Goal: Transaction & Acquisition: Purchase product/service

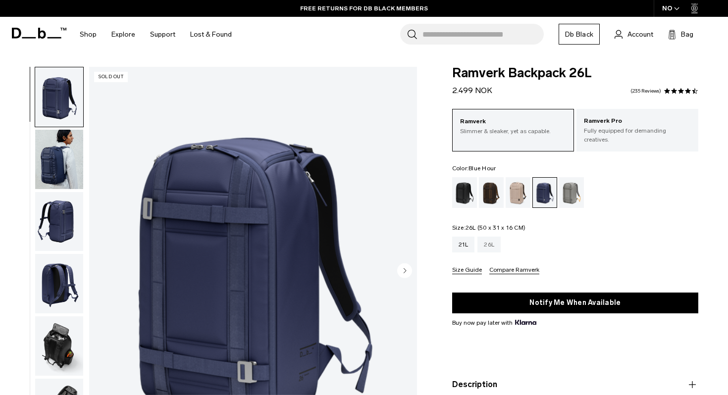
click at [491, 237] on div "26L" at bounding box center [489, 245] width 23 height 16
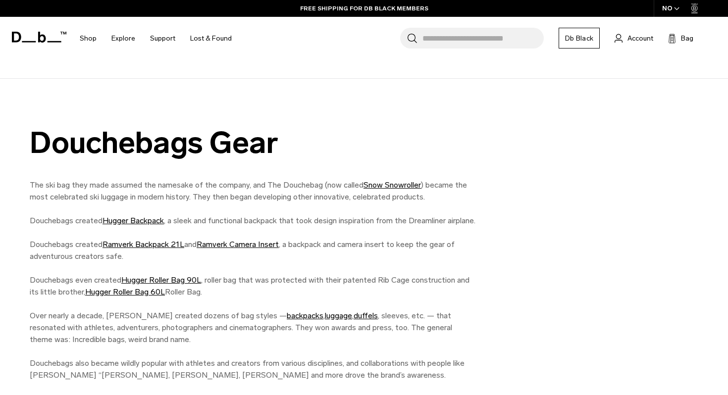
scroll to position [794, 0]
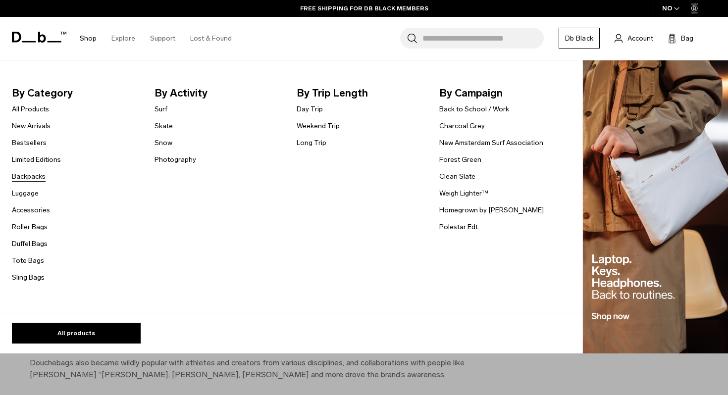
click at [38, 174] on link "Backpacks" at bounding box center [29, 176] width 34 height 10
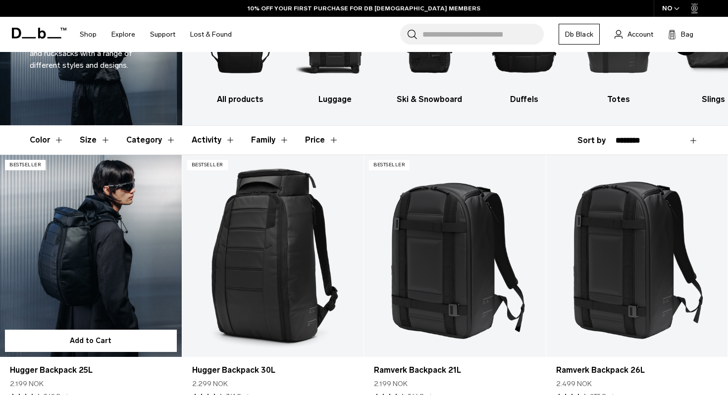
scroll to position [95, 0]
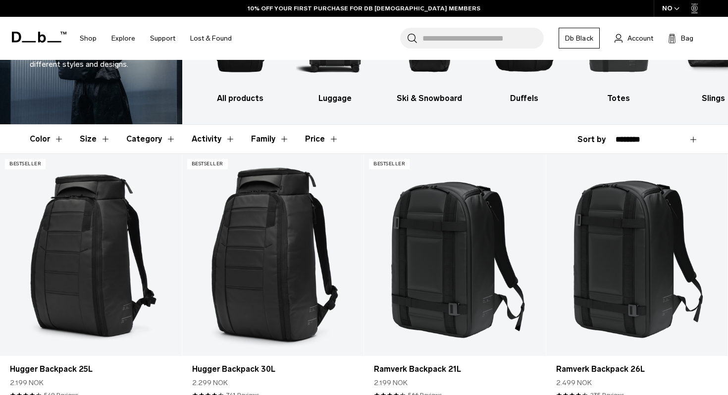
click at [101, 140] on button "Size" at bounding box center [95, 139] width 31 height 29
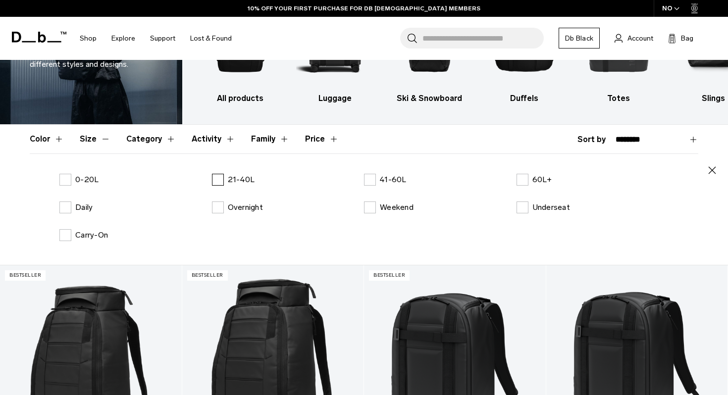
click at [224, 178] on label "21-40L" at bounding box center [233, 180] width 43 height 12
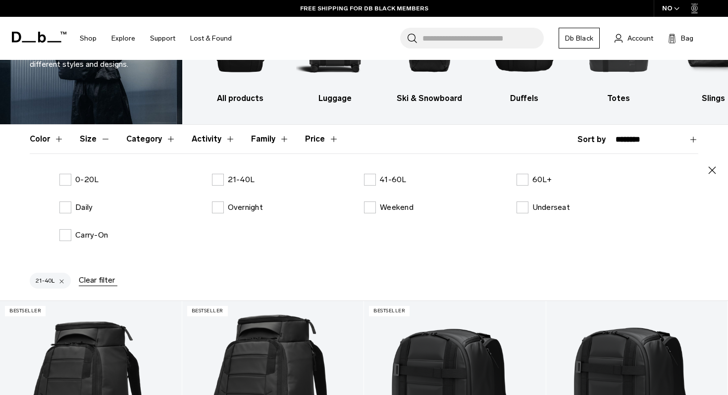
click at [106, 142] on button "Size" at bounding box center [95, 139] width 31 height 29
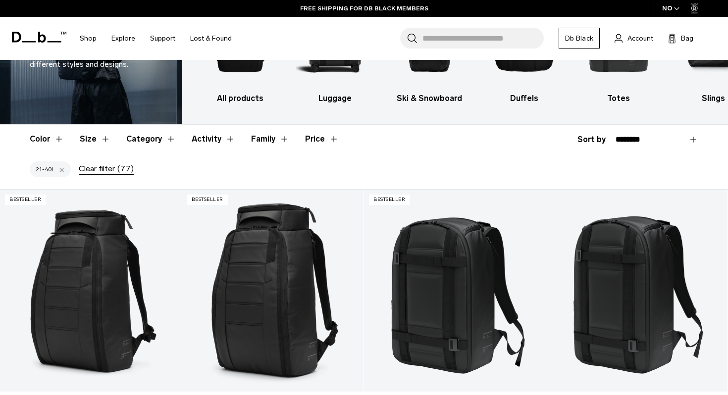
click at [59, 141] on button "Color" at bounding box center [47, 139] width 34 height 29
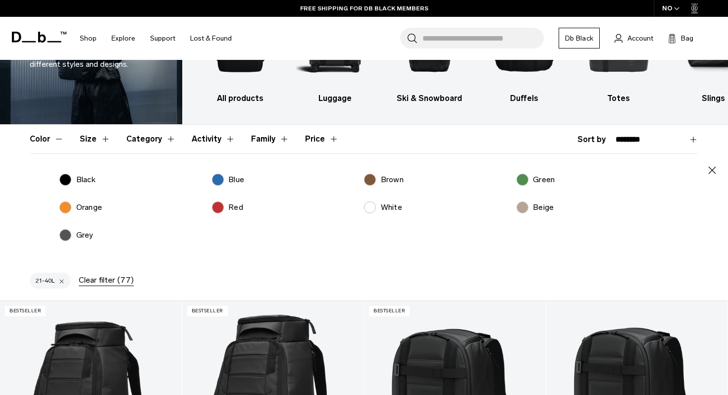
click at [237, 181] on p "Blue" at bounding box center [236, 180] width 16 height 12
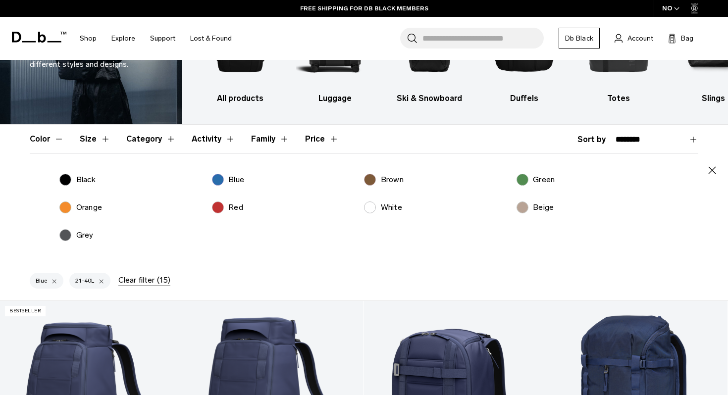
click at [233, 208] on p "Red" at bounding box center [235, 208] width 15 height 12
click at [51, 143] on button "Color" at bounding box center [47, 139] width 34 height 29
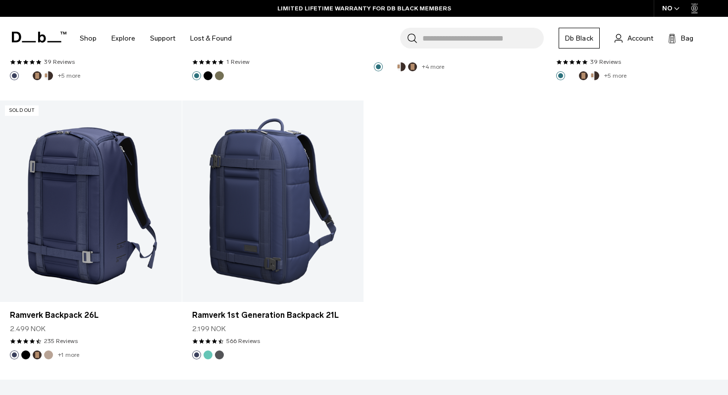
scroll to position [1304, 0]
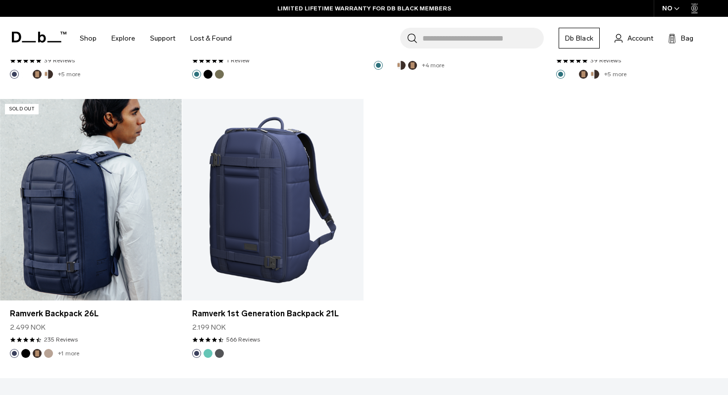
click at [117, 238] on link "Ramverk Backpack 26L" at bounding box center [91, 200] width 182 height 202
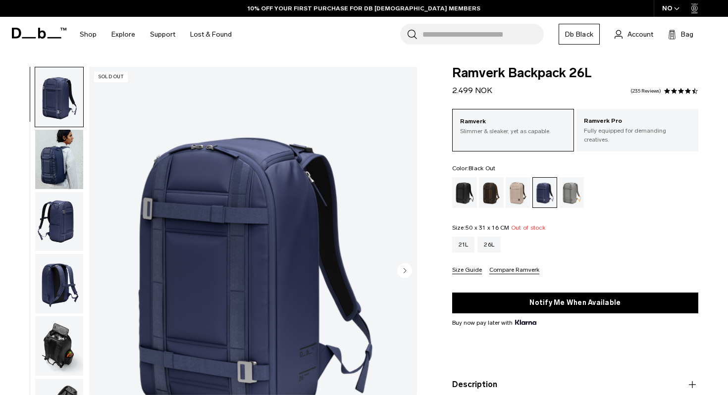
click at [462, 190] on div "Black Out" at bounding box center [464, 192] width 25 height 31
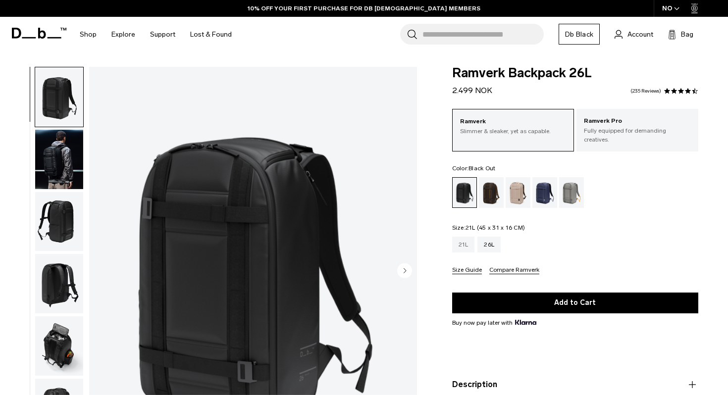
click at [468, 243] on div "21L" at bounding box center [463, 245] width 23 height 16
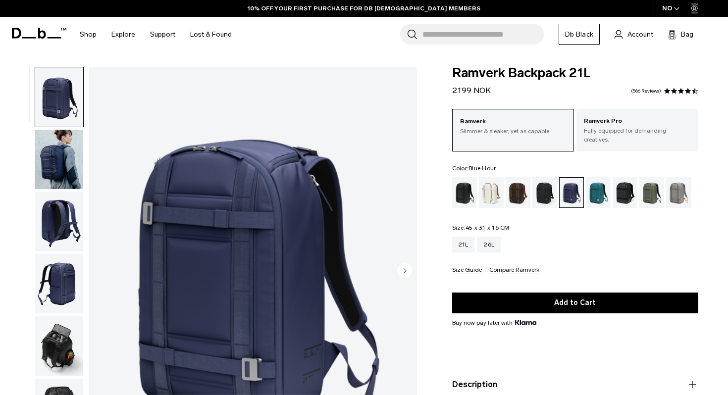
click at [288, 259] on img "1 / 8" at bounding box center [253, 272] width 328 height 410
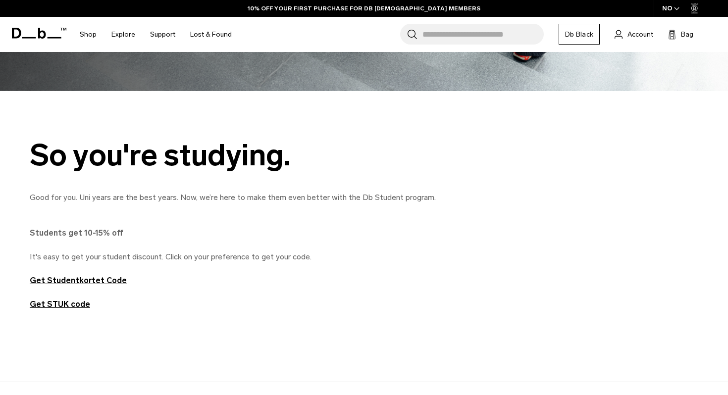
scroll to position [410, 0]
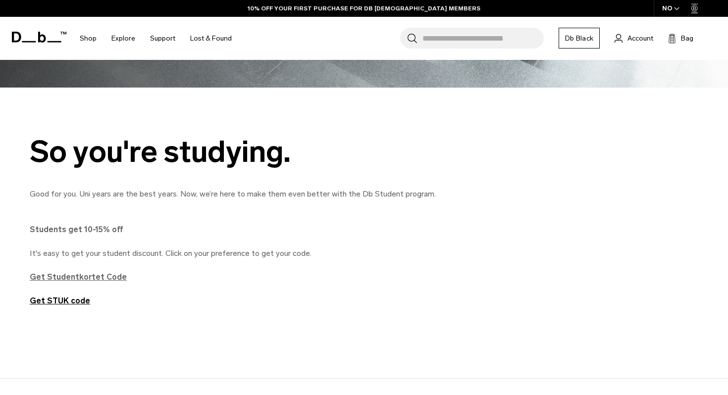
click at [106, 275] on strong "Get Studentkortet Code" at bounding box center [78, 277] width 97 height 9
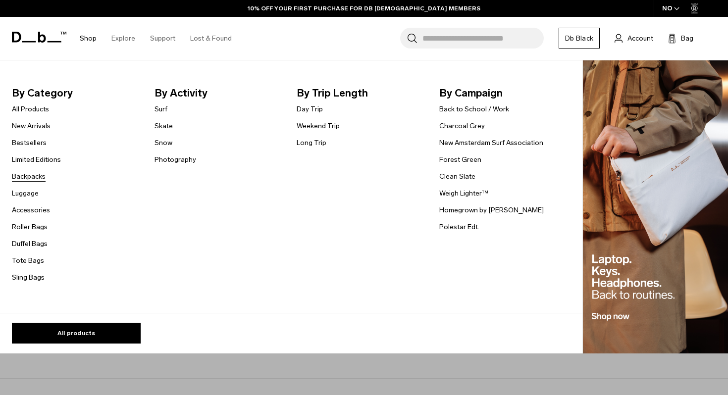
click at [32, 180] on link "Backpacks" at bounding box center [29, 176] width 34 height 10
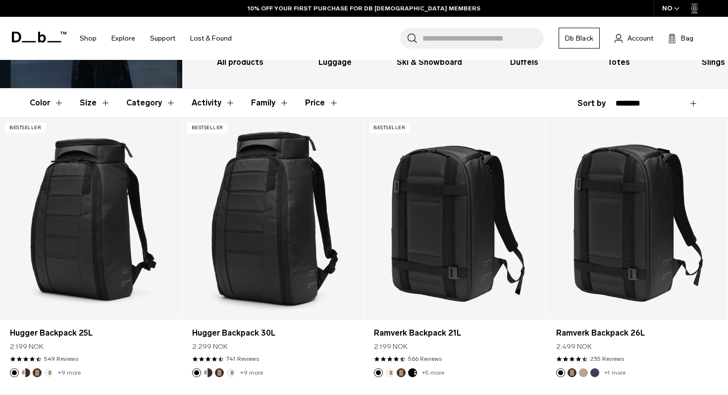
scroll to position [133, 0]
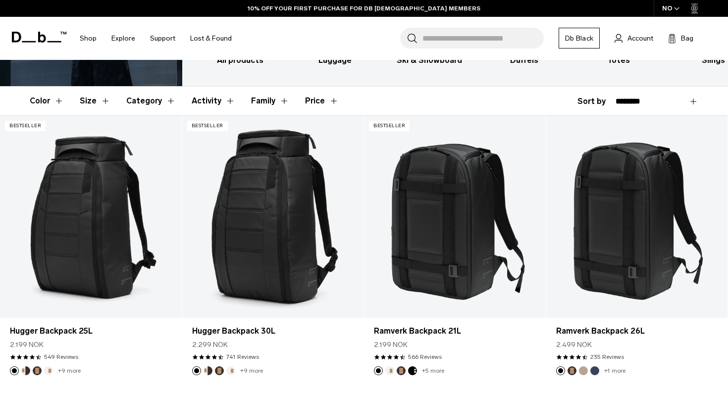
click at [103, 99] on button "Size" at bounding box center [95, 101] width 31 height 29
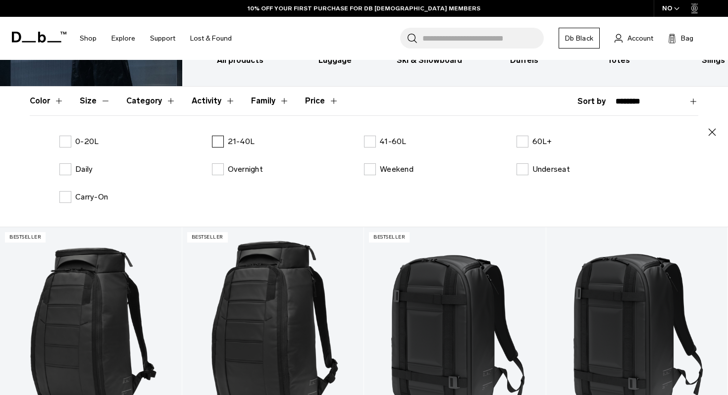
click at [219, 138] on label "21-40L" at bounding box center [233, 142] width 43 height 12
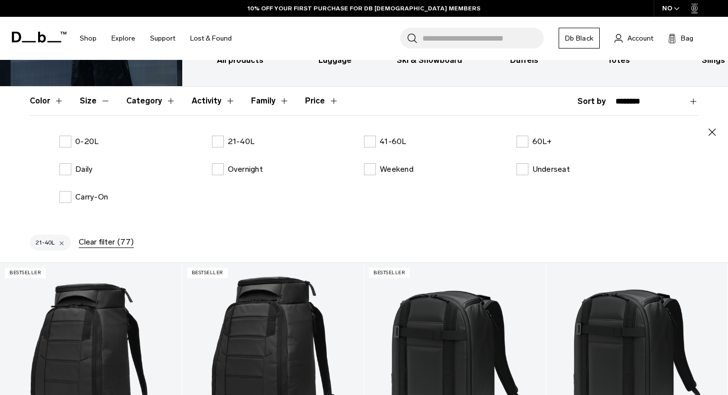
click at [49, 101] on button "Color" at bounding box center [47, 101] width 34 height 29
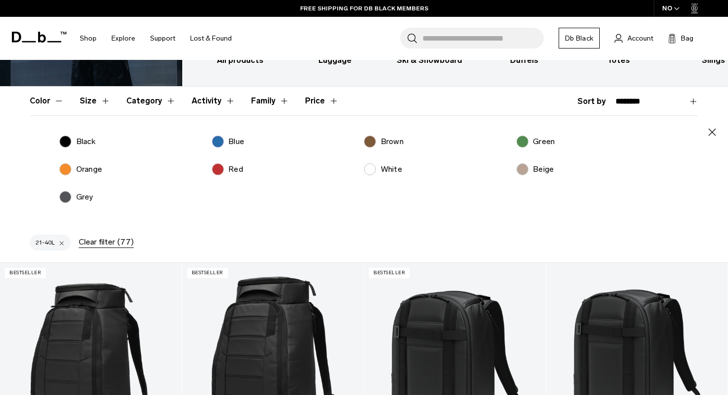
click at [219, 136] on label "Blue" at bounding box center [228, 142] width 33 height 12
click at [58, 103] on button "Color" at bounding box center [47, 101] width 34 height 29
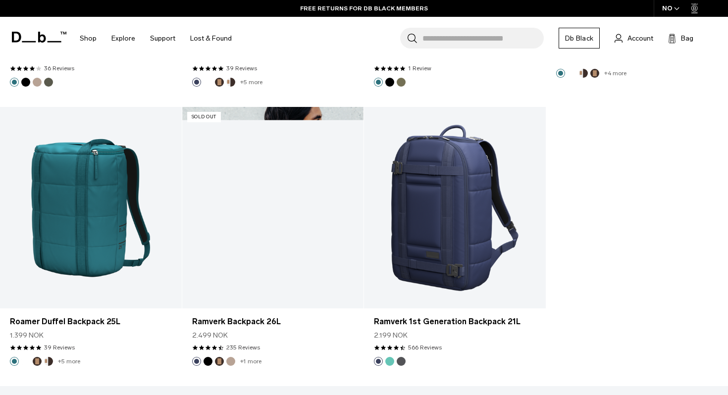
scroll to position [1020, 0]
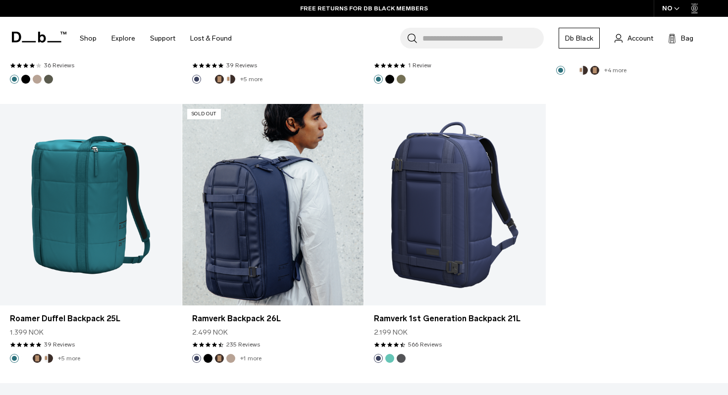
click at [244, 216] on link "Ramverk Backpack 26L" at bounding box center [273, 205] width 182 height 202
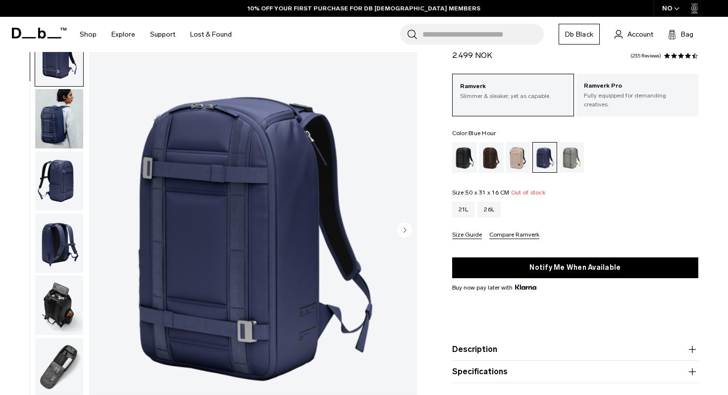
scroll to position [41, 0]
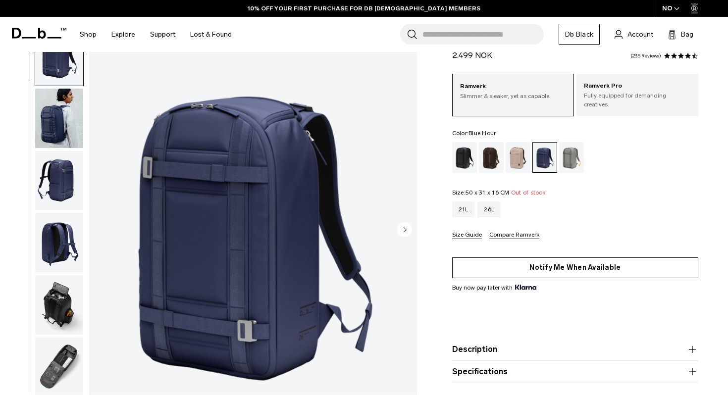
click at [555, 259] on button "Notify Me When Available" at bounding box center [575, 268] width 246 height 21
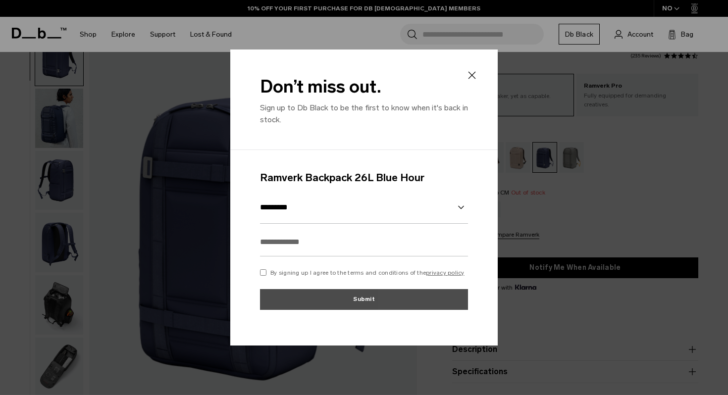
click at [366, 249] on input "text" at bounding box center [364, 242] width 208 height 29
type input "**********"
click at [353, 276] on p "By signing up I agree to the terms and conditions of the privacy policy" at bounding box center [368, 273] width 194 height 9
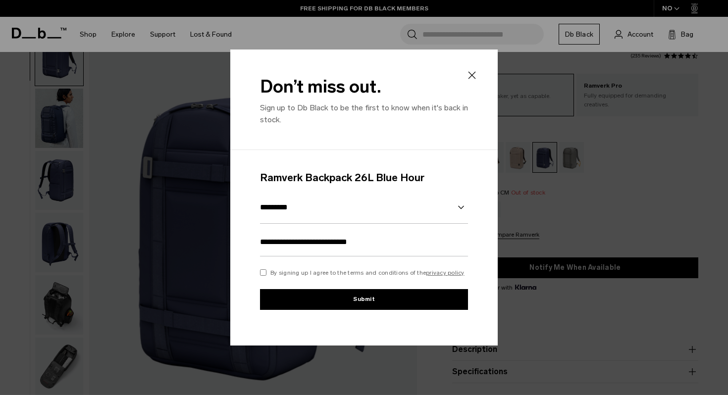
click at [354, 301] on button "Submit" at bounding box center [364, 299] width 208 height 21
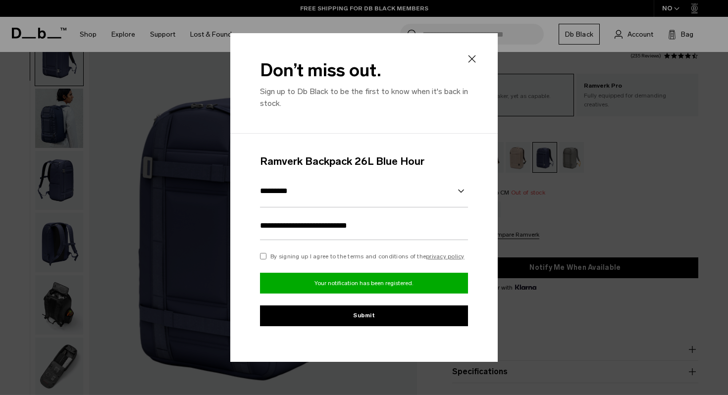
click at [474, 60] on icon at bounding box center [472, 58] width 7 height 7
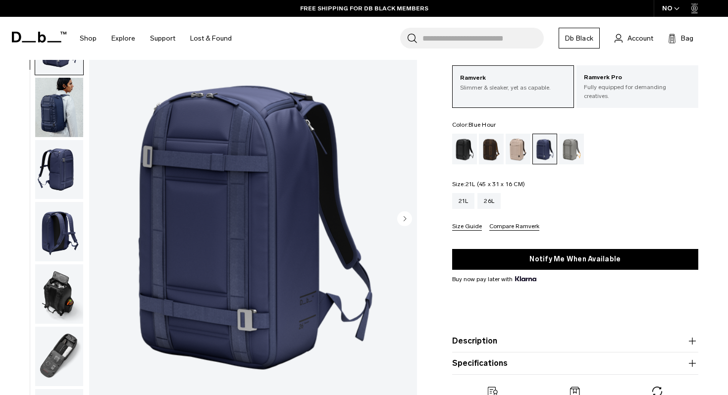
scroll to position [0, 0]
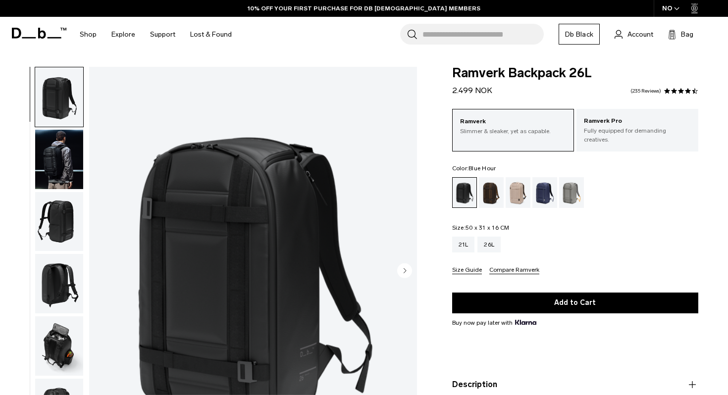
click at [545, 190] on div "Blue Hour" at bounding box center [545, 192] width 25 height 31
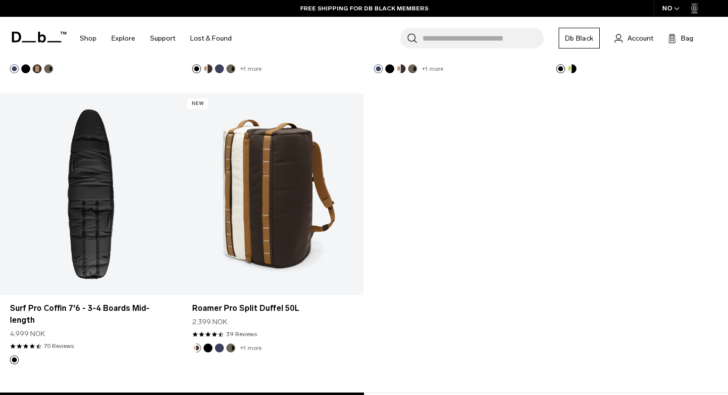
scroll to position [828, 0]
